Goal: Find specific fact: Find specific fact

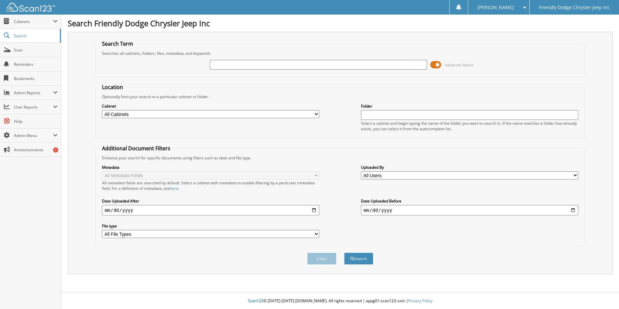
drag, startPoint x: 0, startPoint y: 0, endPoint x: 305, endPoint y: 66, distance: 312.2
click at [305, 66] on input "text" at bounding box center [318, 65] width 217 height 10
type input "6078262"
click at [344, 252] on button "Search" at bounding box center [358, 258] width 29 height 12
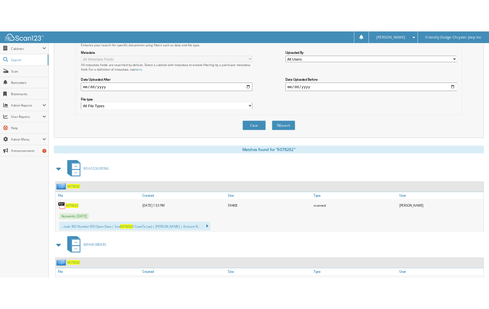
scroll to position [199, 0]
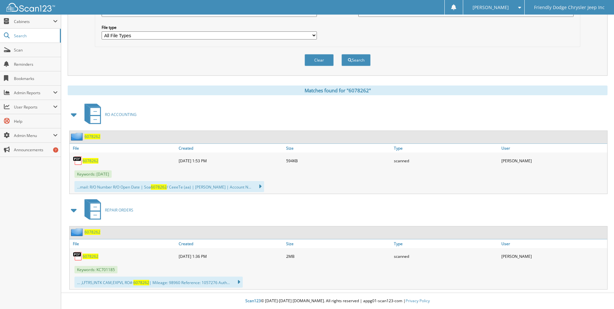
click at [91, 257] on span "6078262" at bounding box center [91, 256] width 16 height 6
